Goal: Book appointment/travel/reservation

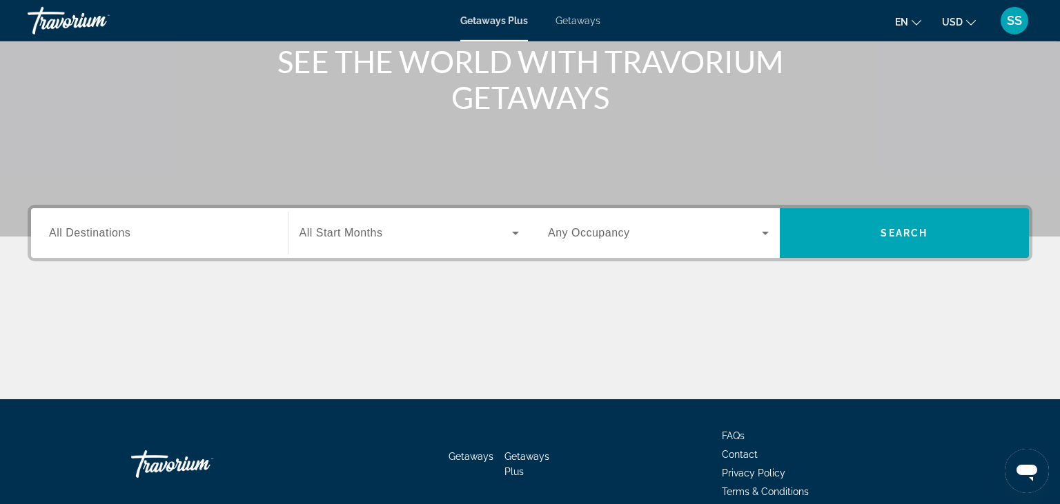
scroll to position [182, 0]
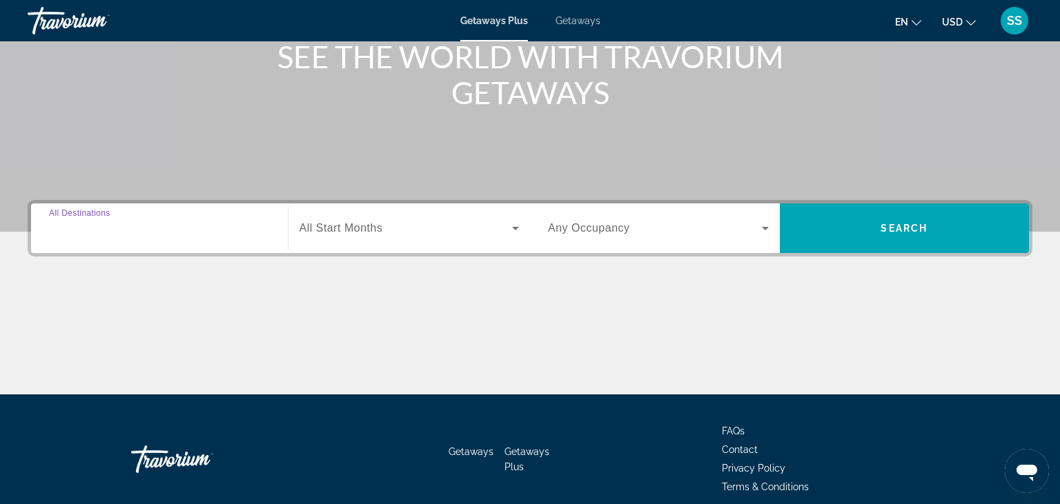
click at [132, 230] on input "Destination All Destinations" at bounding box center [159, 229] width 221 height 17
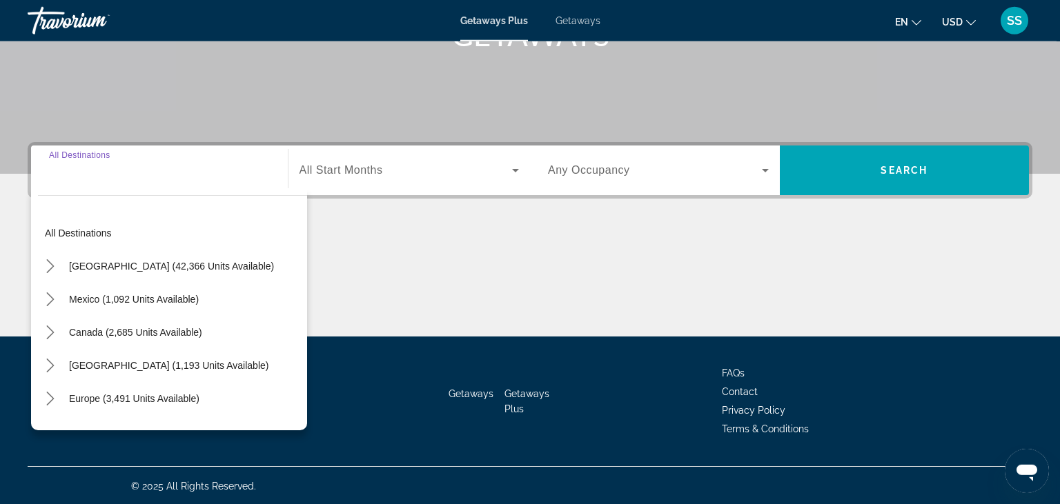
scroll to position [241, 0]
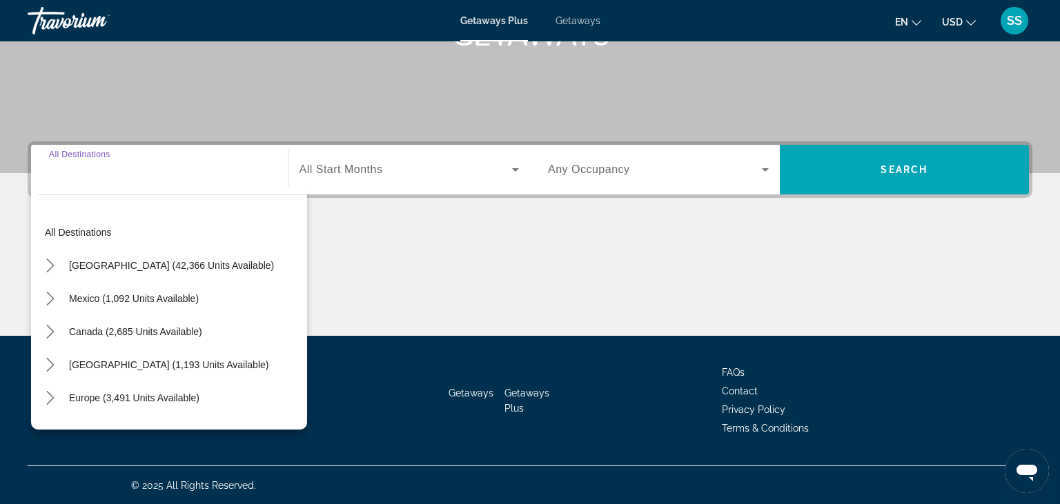
click at [49, 170] on input "Destination All Destinations" at bounding box center [159, 170] width 221 height 17
click at [919, 28] on button "en English Español Français Italiano Português русский" at bounding box center [908, 22] width 26 height 20
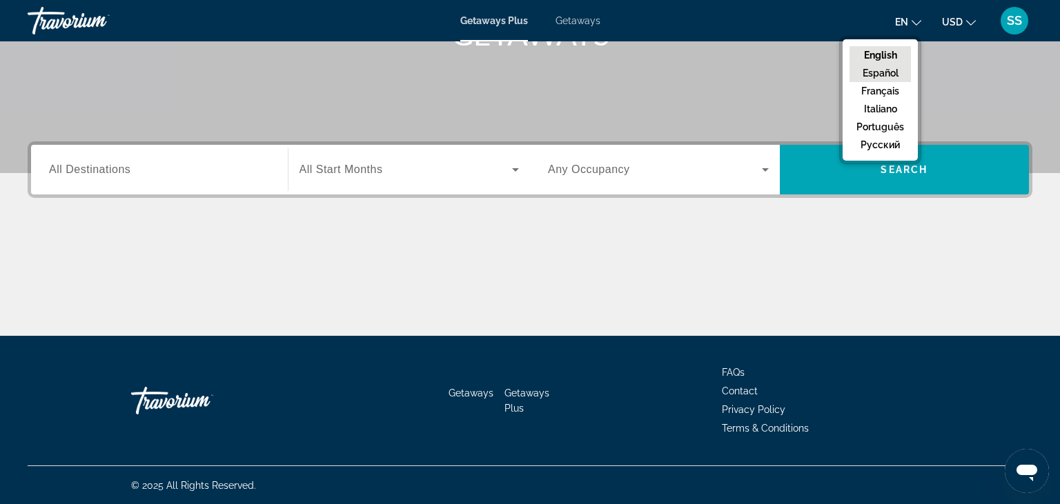
click at [909, 69] on button "Español" at bounding box center [879, 73] width 61 height 18
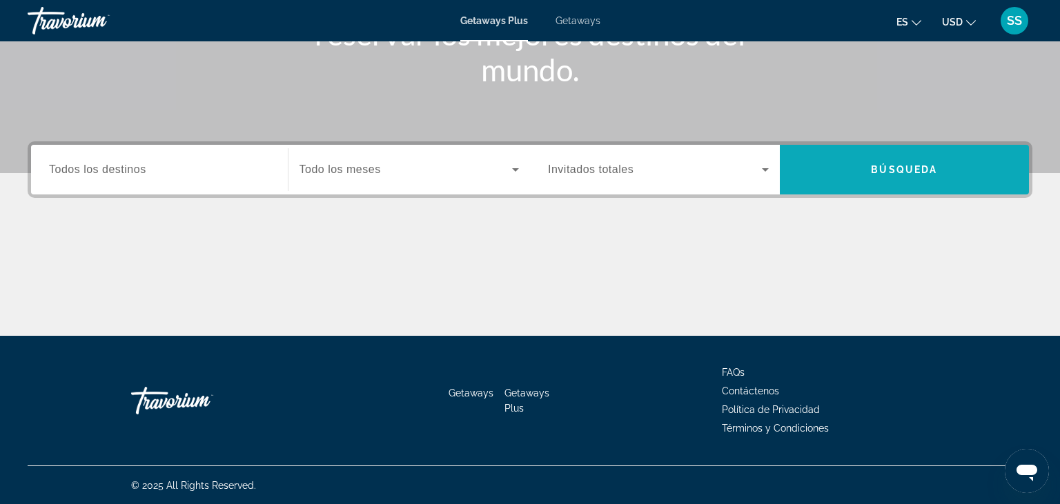
click at [917, 164] on span "Búsqueda" at bounding box center [904, 169] width 66 height 11
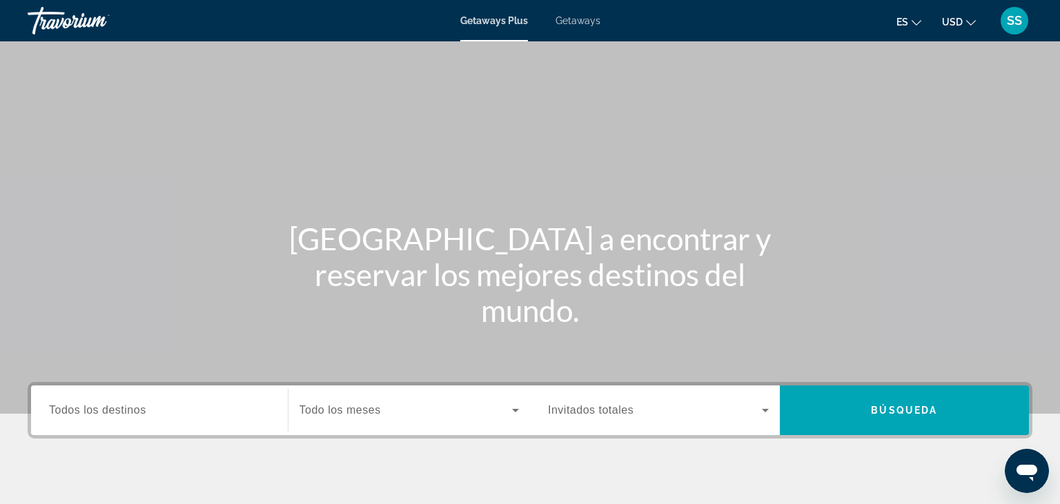
click at [150, 421] on div "Search widget" at bounding box center [159, 410] width 221 height 39
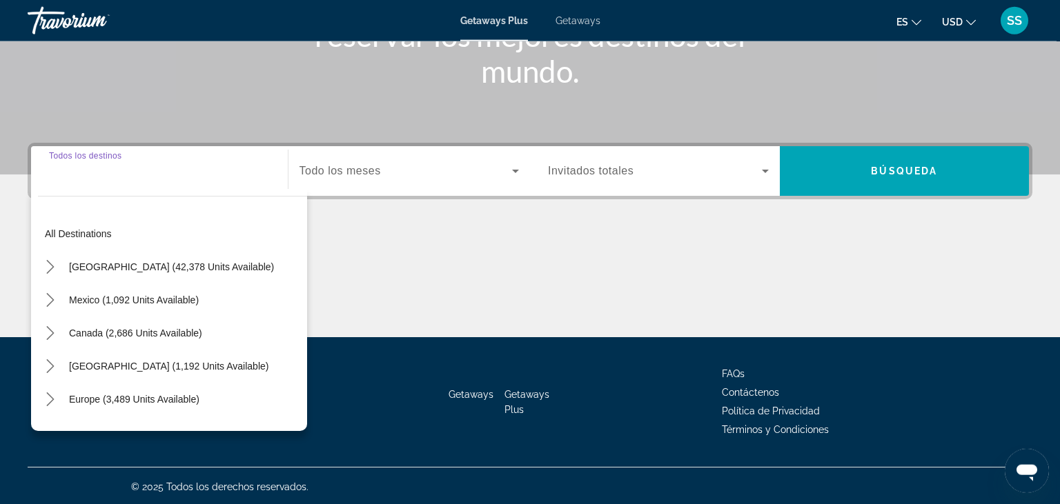
scroll to position [241, 0]
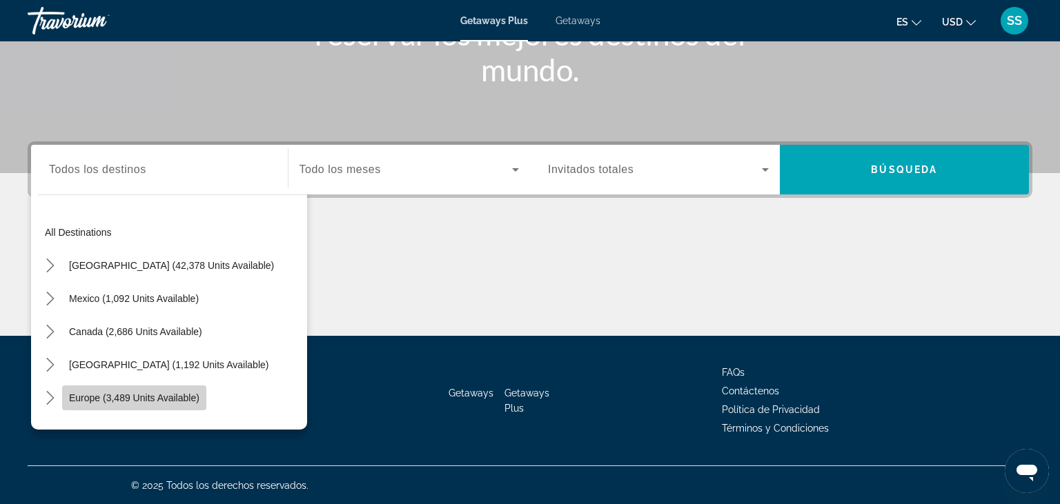
click at [102, 395] on span "Europe (3,489 units available)" at bounding box center [134, 398] width 130 height 11
type input "**********"
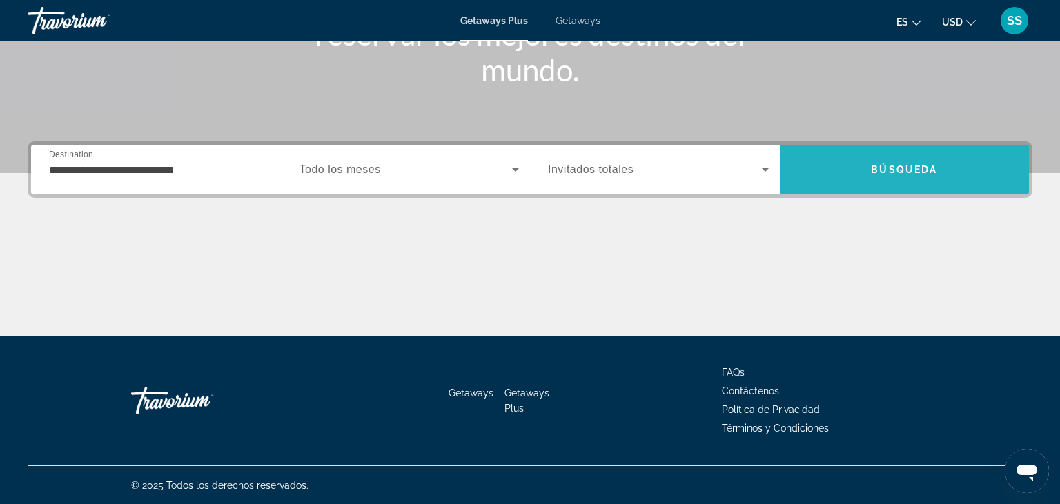
click at [907, 170] on span "Búsqueda" at bounding box center [904, 169] width 66 height 11
